Goal: Navigation & Orientation: Find specific page/section

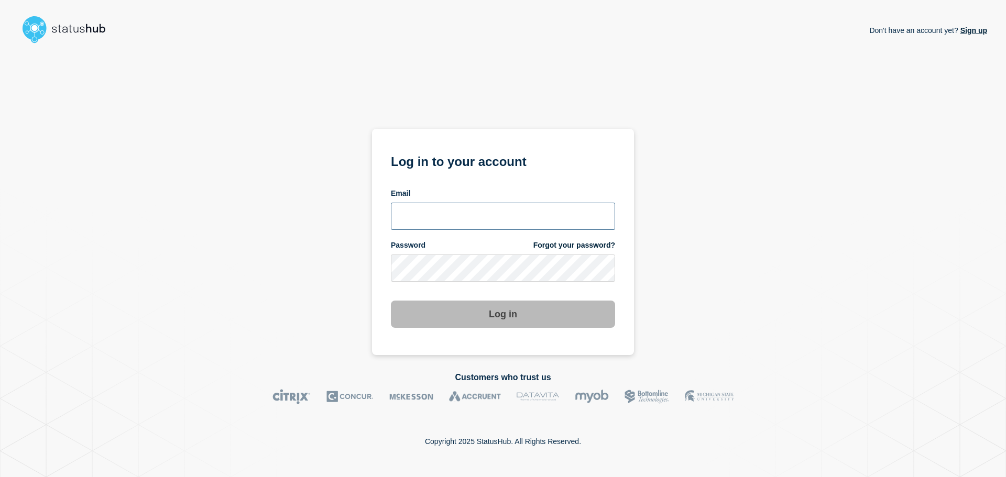
type input "[EMAIL_ADDRESS][DOMAIN_NAME]"
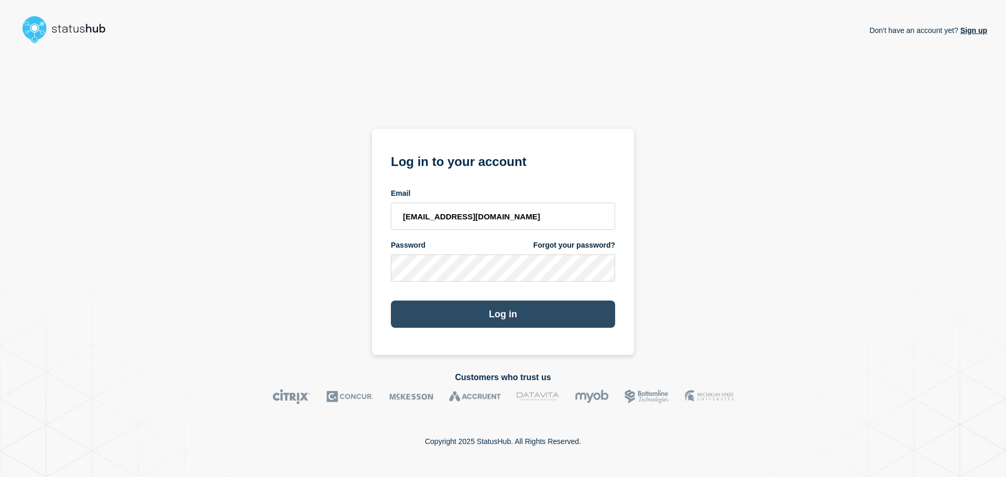
click at [464, 313] on button "Log in" at bounding box center [503, 314] width 224 height 27
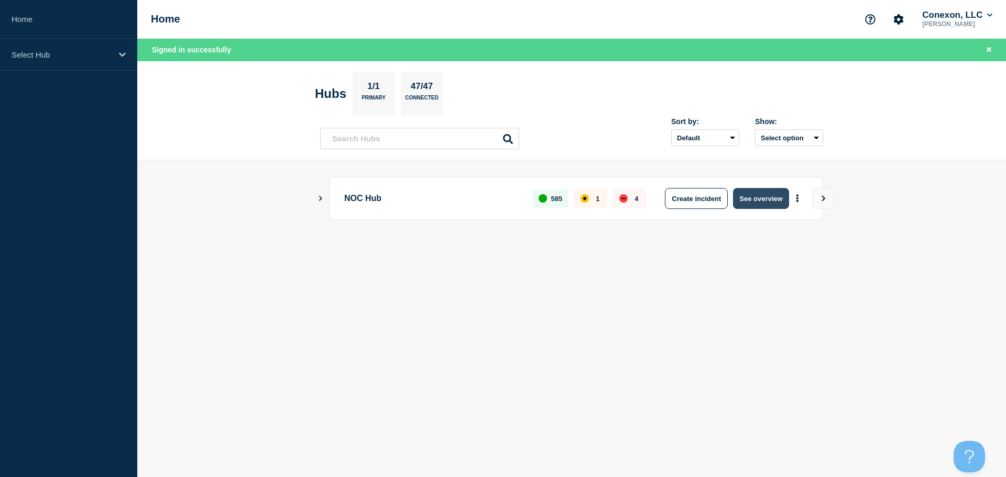
click at [770, 200] on button "See overview" at bounding box center [761, 198] width 56 height 21
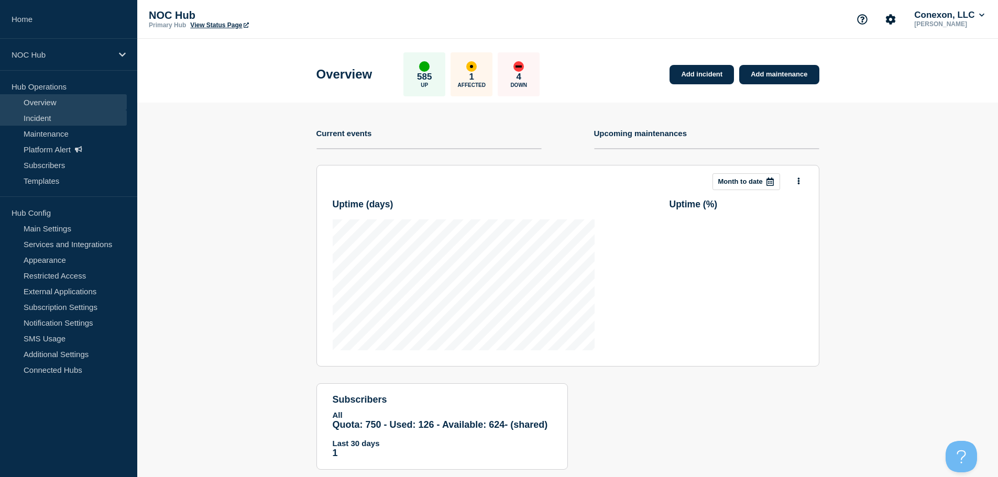
click at [45, 116] on link "Incident" at bounding box center [63, 118] width 127 height 16
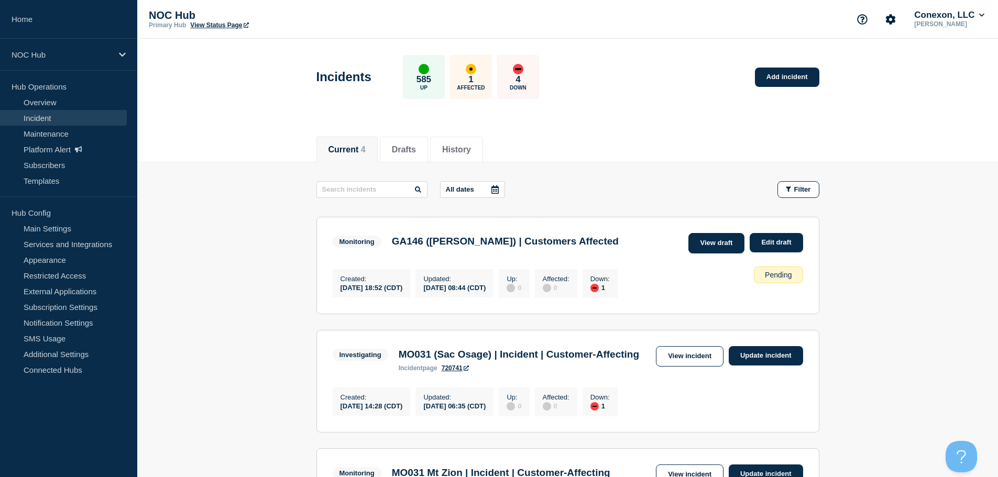
click at [704, 248] on link "View draft" at bounding box center [716, 243] width 57 height 20
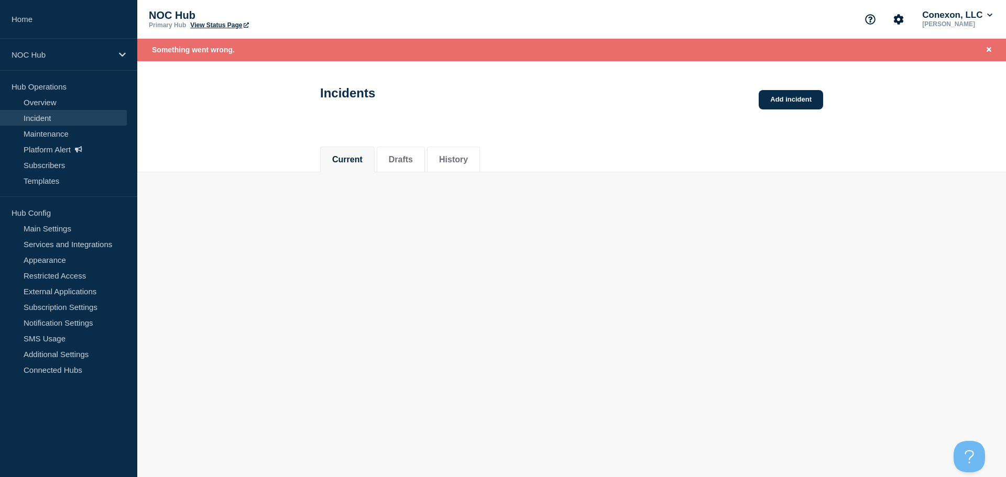
click at [37, 122] on link "Incident" at bounding box center [63, 118] width 127 height 16
click at [50, 132] on link "Maintenance" at bounding box center [63, 134] width 127 height 16
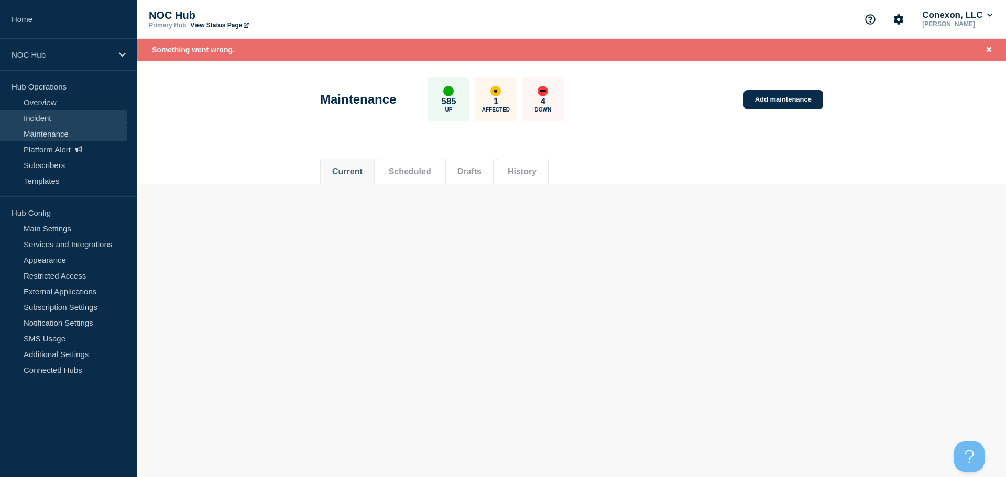
click at [51, 119] on link "Incident" at bounding box center [63, 118] width 127 height 16
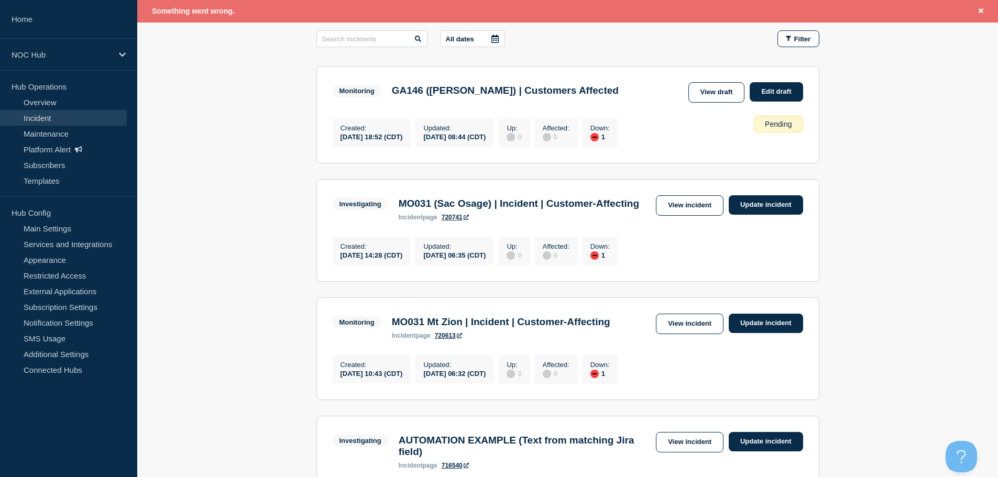
scroll to position [157, 0]
